Goal: Answer question/provide support

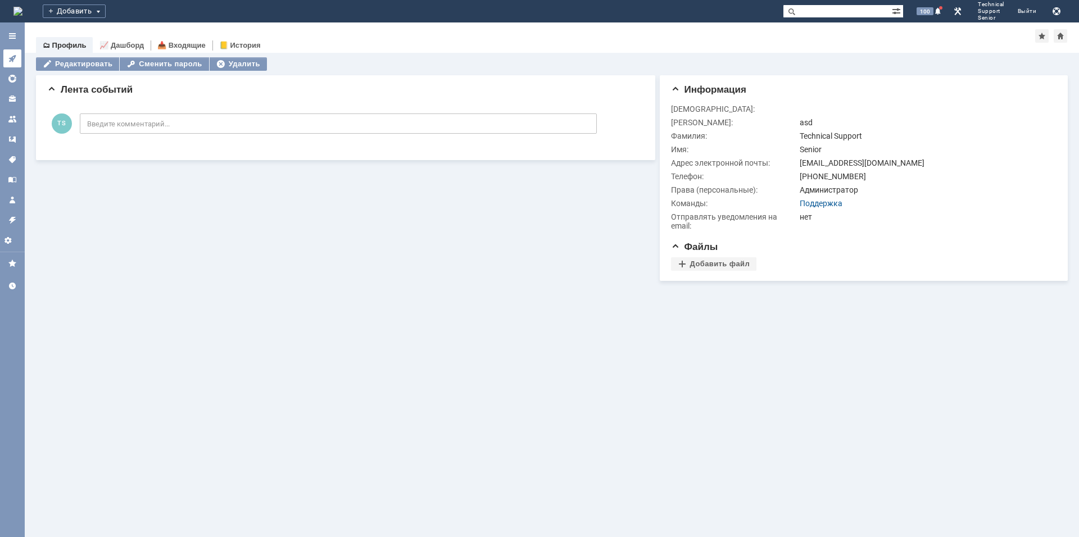
click at [16, 57] on icon at bounding box center [12, 58] width 9 height 9
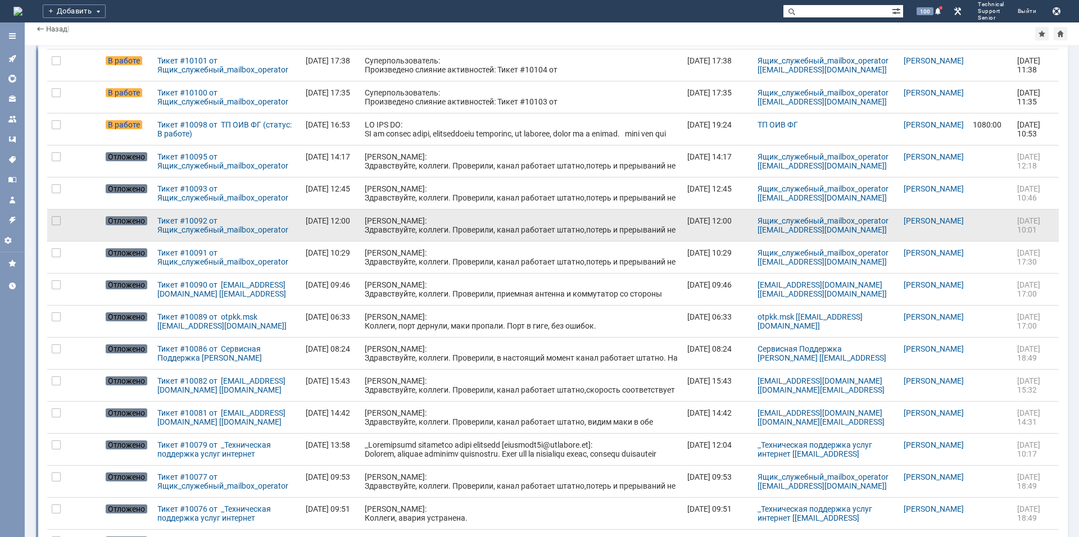
scroll to position [112, 0]
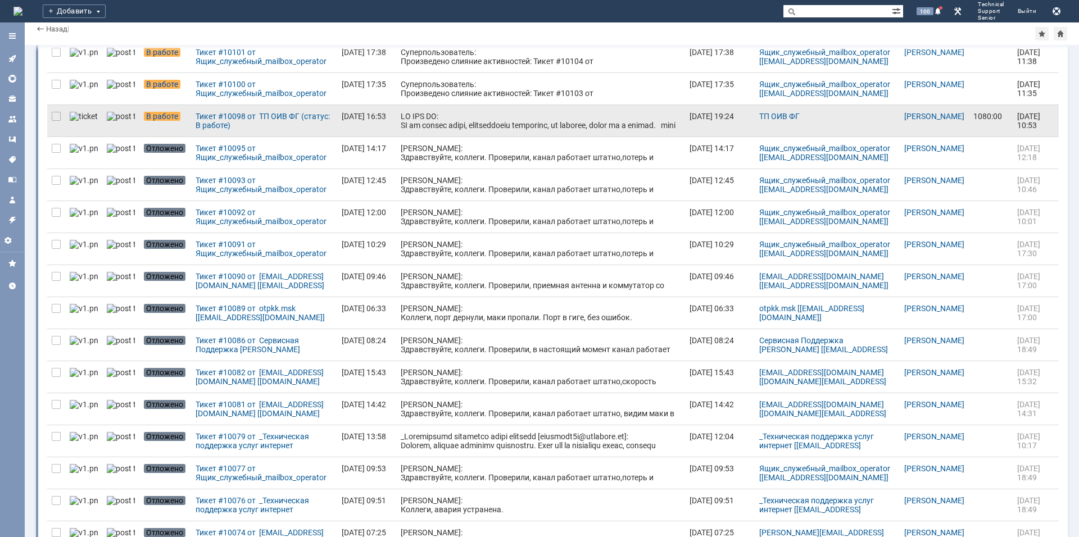
click at [600, 117] on div at bounding box center [541, 215] width 280 height 207
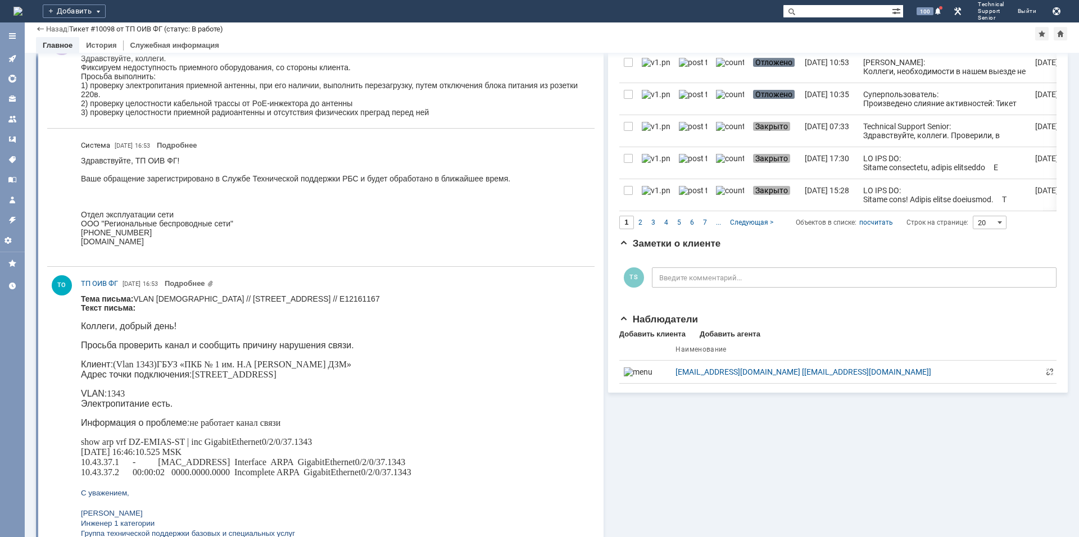
scroll to position [918, 0]
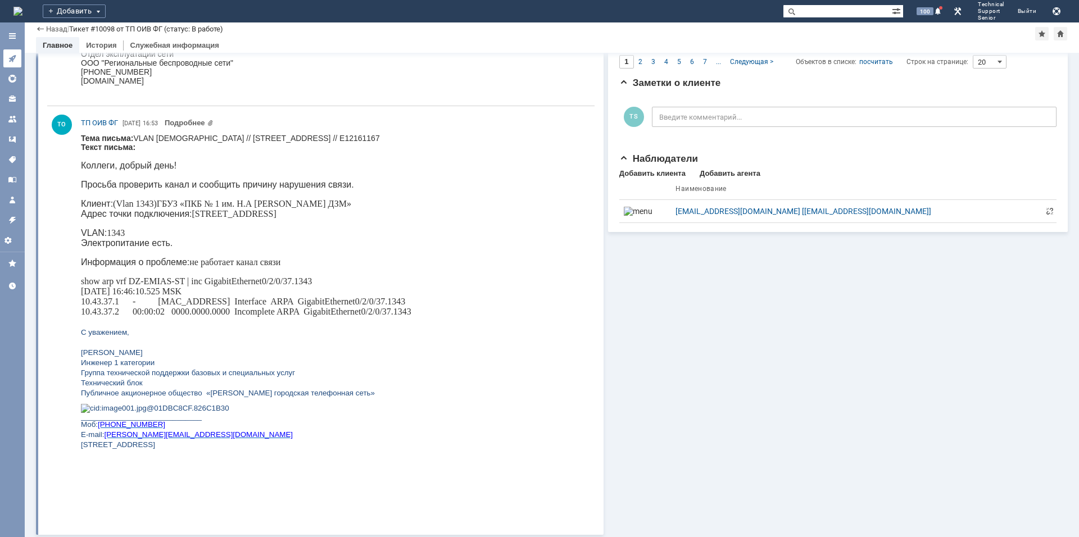
click at [12, 59] on icon at bounding box center [11, 58] width 7 height 7
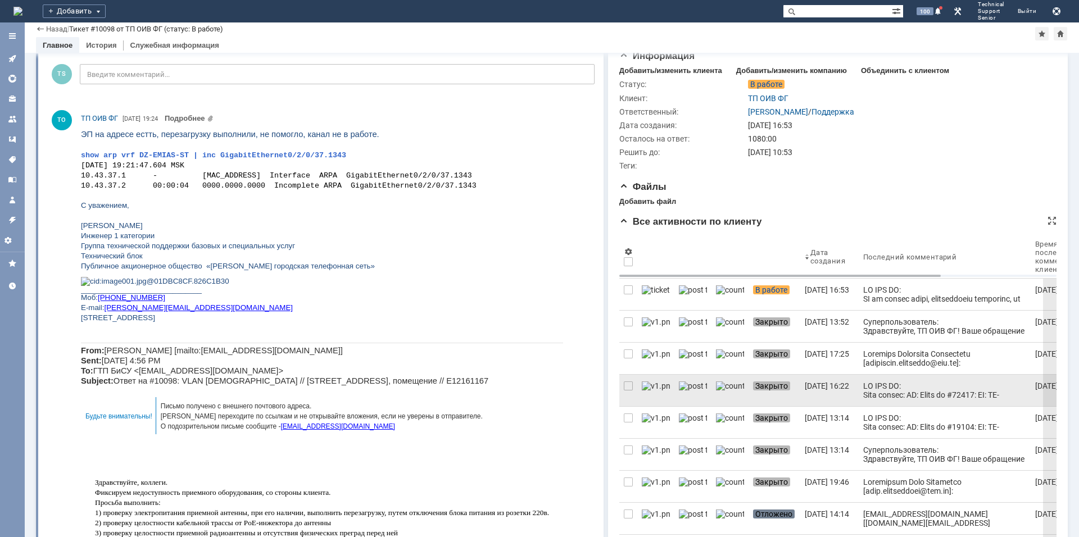
scroll to position [56, 0]
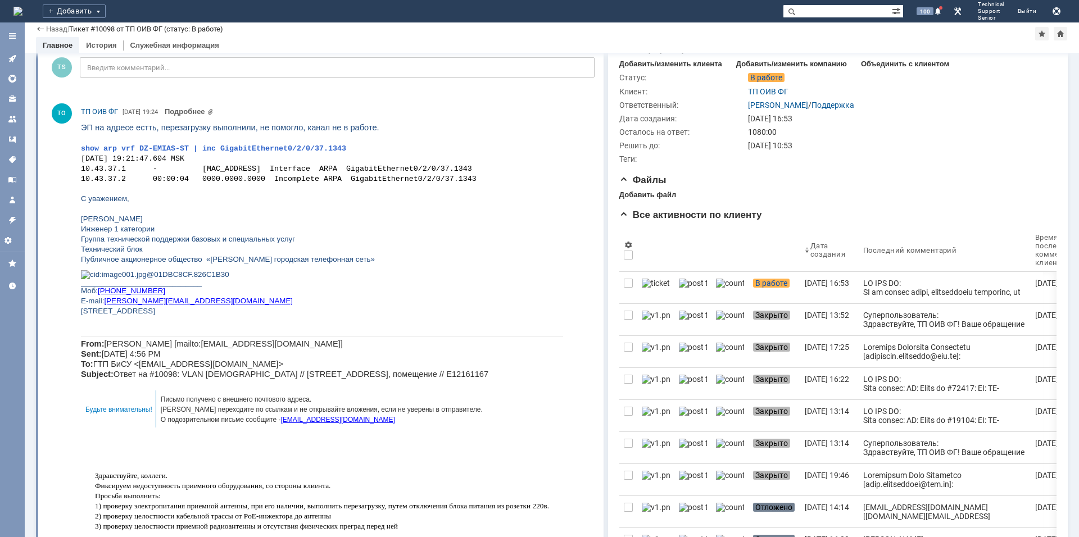
drag, startPoint x: 18, startPoint y: 63, endPoint x: 24, endPoint y: 61, distance: 6.1
click at [18, 63] on link at bounding box center [12, 58] width 18 height 18
